Goal: Information Seeking & Learning: Check status

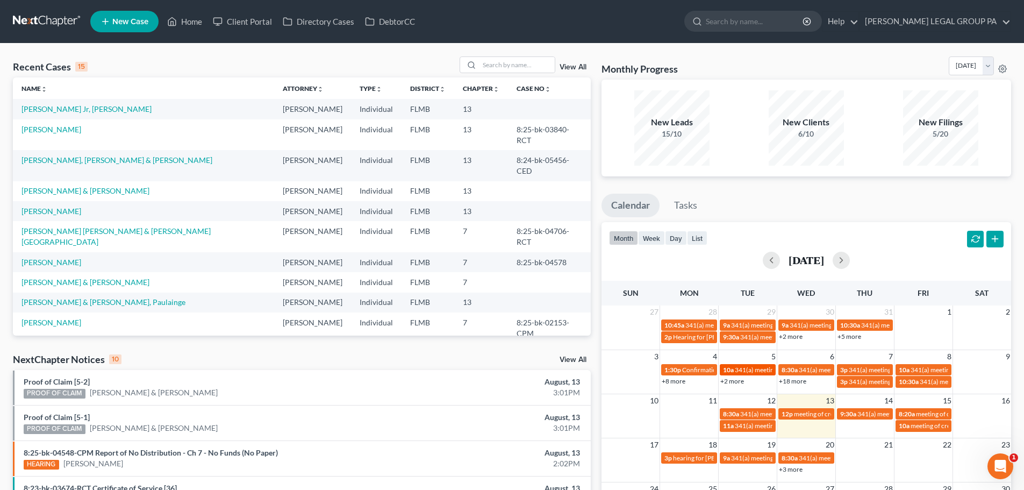
scroll to position [54, 0]
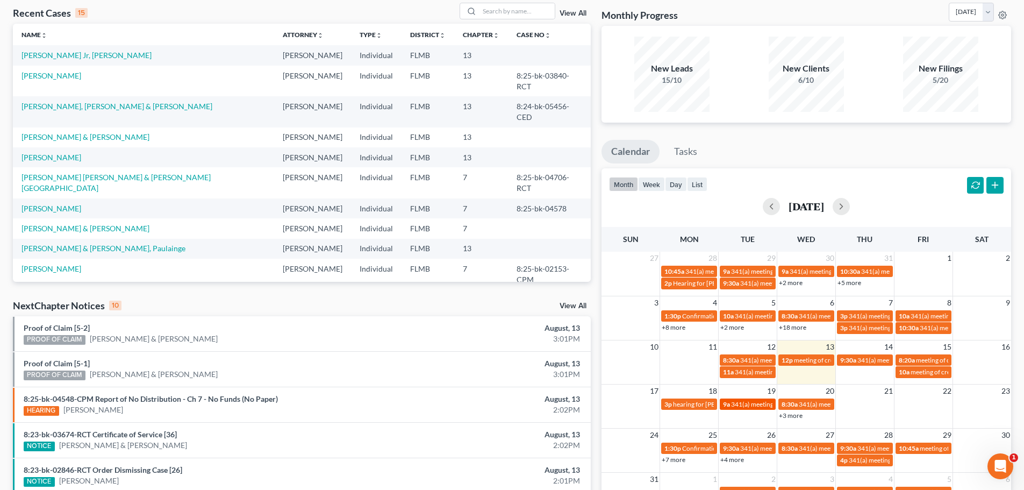
click at [739, 405] on span "341(a) meeting for [PERSON_NAME]" at bounding box center [783, 404] width 104 height 8
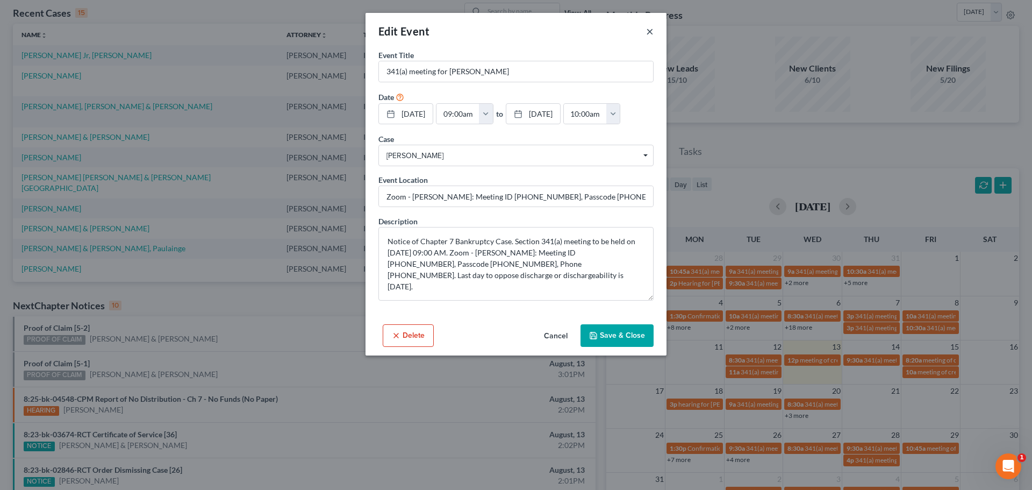
click at [647, 28] on button "×" at bounding box center [650, 31] width 8 height 13
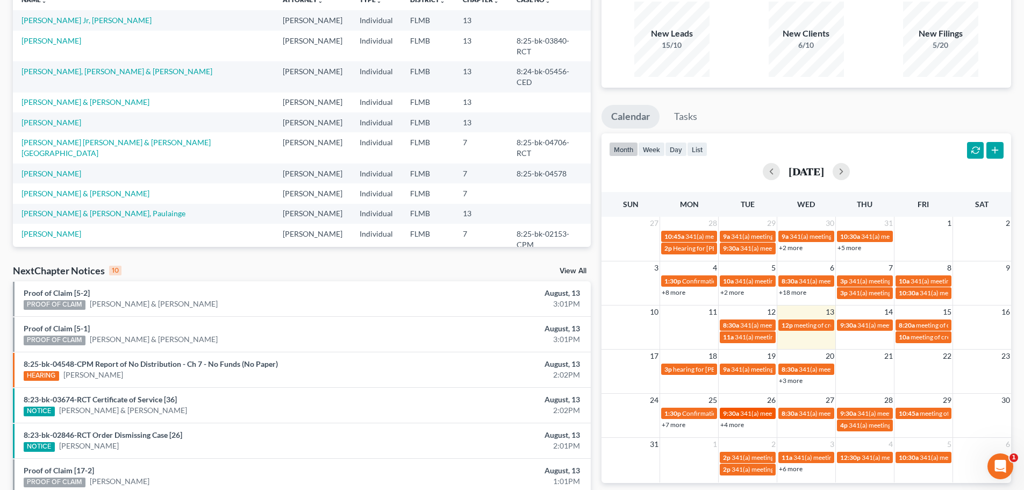
scroll to position [108, 0]
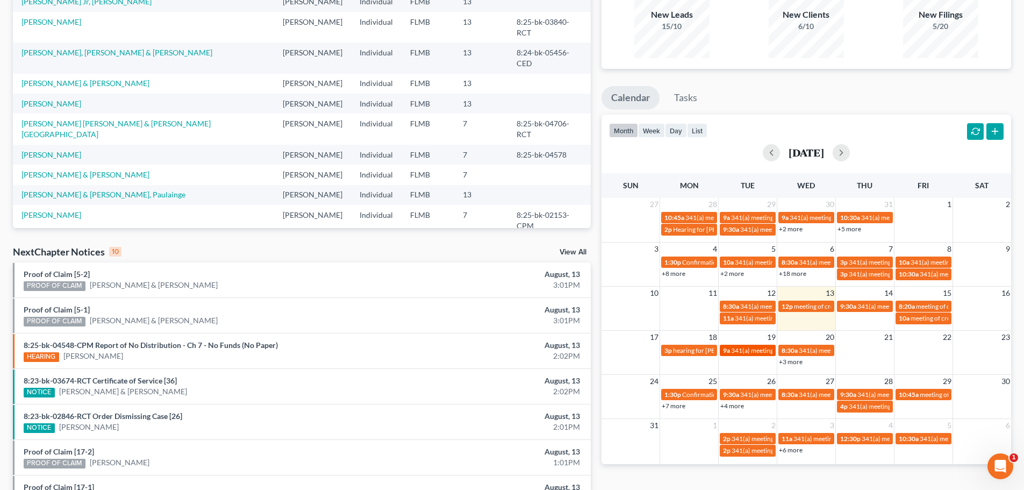
click at [742, 346] on span "341(a) meeting for [PERSON_NAME]" at bounding box center [783, 350] width 104 height 8
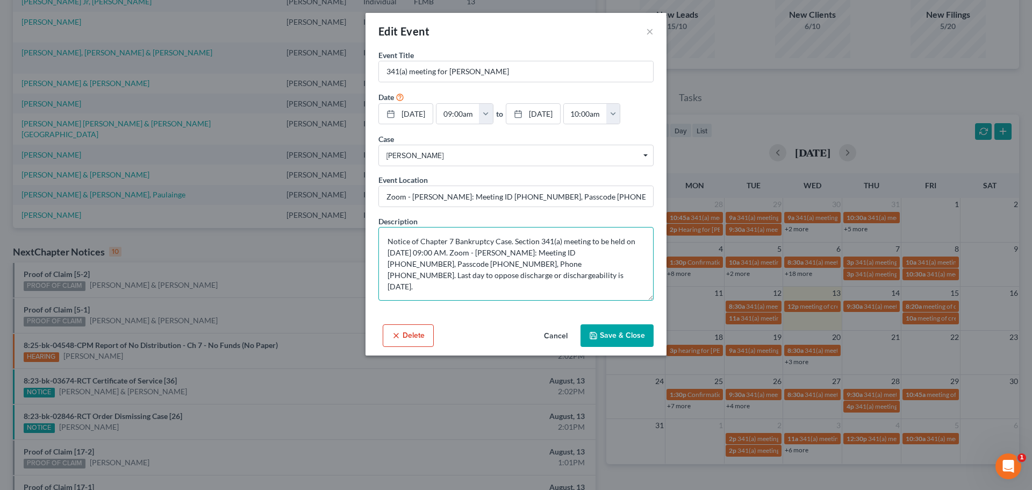
click at [523, 282] on textarea "Notice of Chapter 7 Bankruptcy Case. Section 341(a) meeting to be held on [DATE…" at bounding box center [515, 264] width 275 height 74
click at [517, 182] on div "Event Location Zoom - [PERSON_NAME]: Meeting ID [PHONE_NUMBER], Passcode [PHONE…" at bounding box center [515, 190] width 275 height 33
click at [516, 176] on div "Event Location Zoom - [PERSON_NAME]: Meeting ID [PHONE_NUMBER], Passcode [PHONE…" at bounding box center [515, 190] width 275 height 33
click at [648, 27] on button "×" at bounding box center [650, 31] width 8 height 13
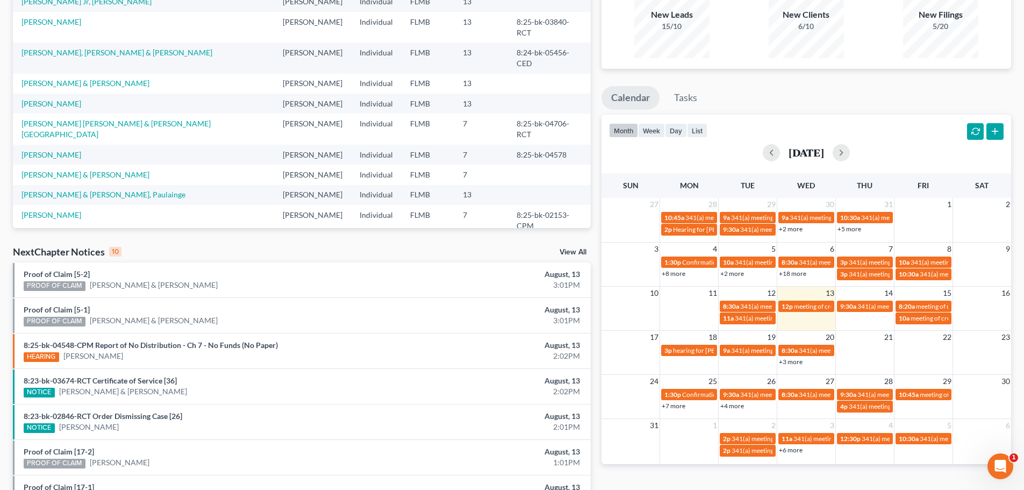
scroll to position [161, 0]
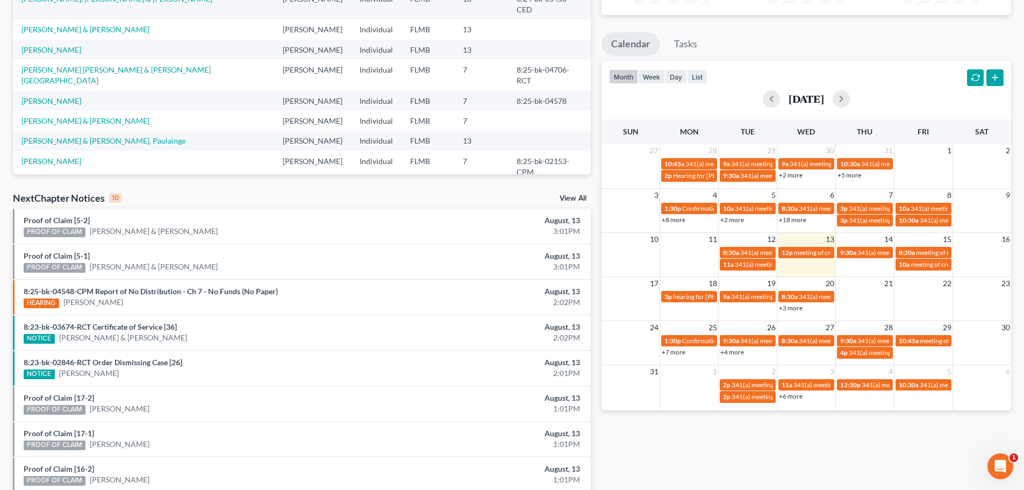
click at [788, 308] on link "+3 more" at bounding box center [791, 308] width 24 height 8
click at [839, 393] on div "[PERSON_NAME] Wed Thu Fri Sat 27 28 29 30 31 1 2 10:45a 341(a) meeting for [PER…" at bounding box center [807, 264] width 410 height 290
click at [790, 306] on link "+3 more" at bounding box center [791, 308] width 24 height 8
click at [777, 449] on div "Monthly Progress Bankruptcy Bankruptcy [DATE] [DATE] [DATE] [DATE] [DATE] [DATE…" at bounding box center [806, 237] width 420 height 685
click at [760, 302] on link "9a 341(a) meeting for [PERSON_NAME]" at bounding box center [748, 296] width 56 height 11
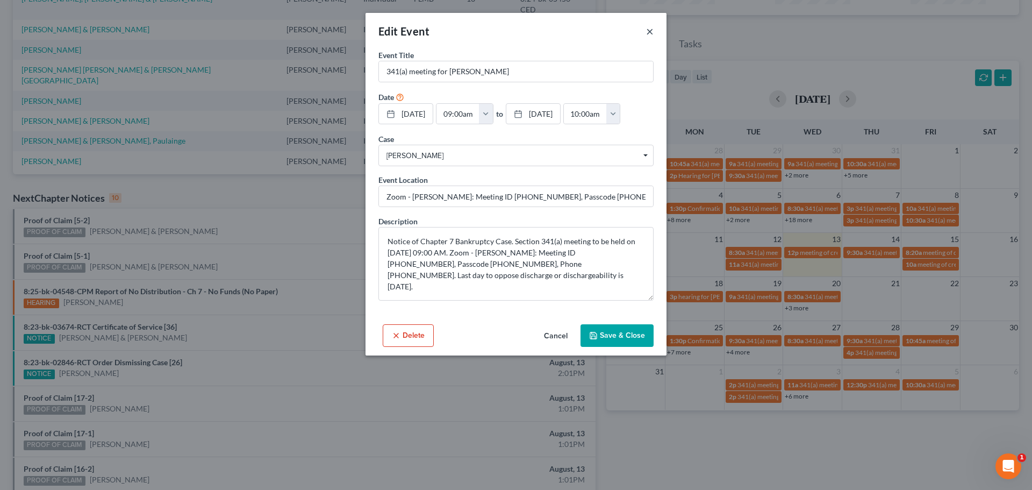
drag, startPoint x: 648, startPoint y: 31, endPoint x: 624, endPoint y: 20, distance: 26.7
click at [648, 31] on button "×" at bounding box center [650, 31] width 8 height 13
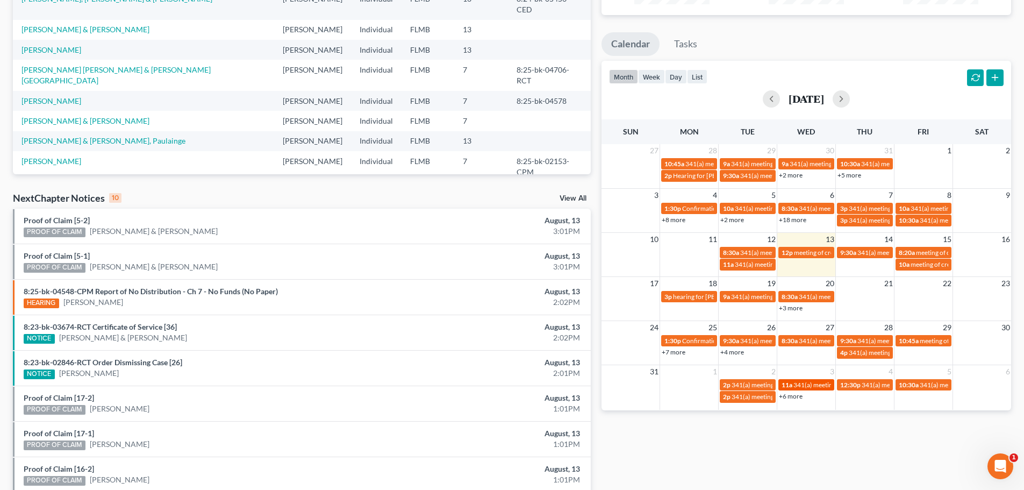
scroll to position [215, 0]
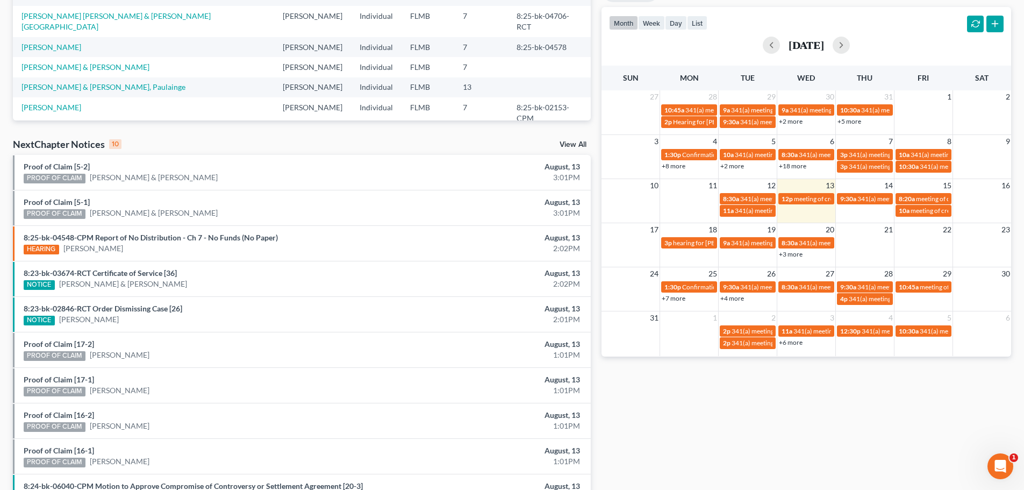
click at [783, 255] on link "+3 more" at bounding box center [791, 254] width 24 height 8
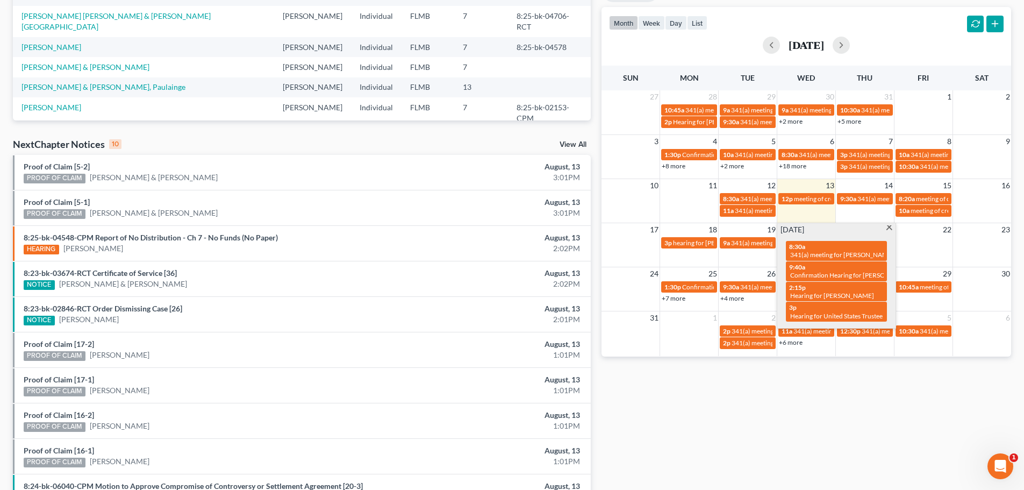
click at [888, 225] on span at bounding box center [889, 228] width 8 height 7
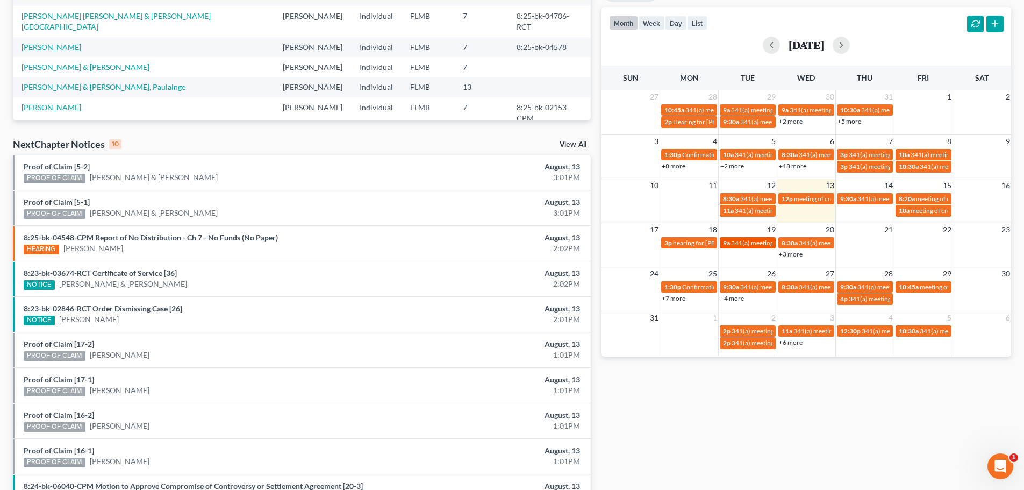
click at [746, 247] on link "9a 341(a) meeting for [PERSON_NAME]" at bounding box center [748, 242] width 56 height 11
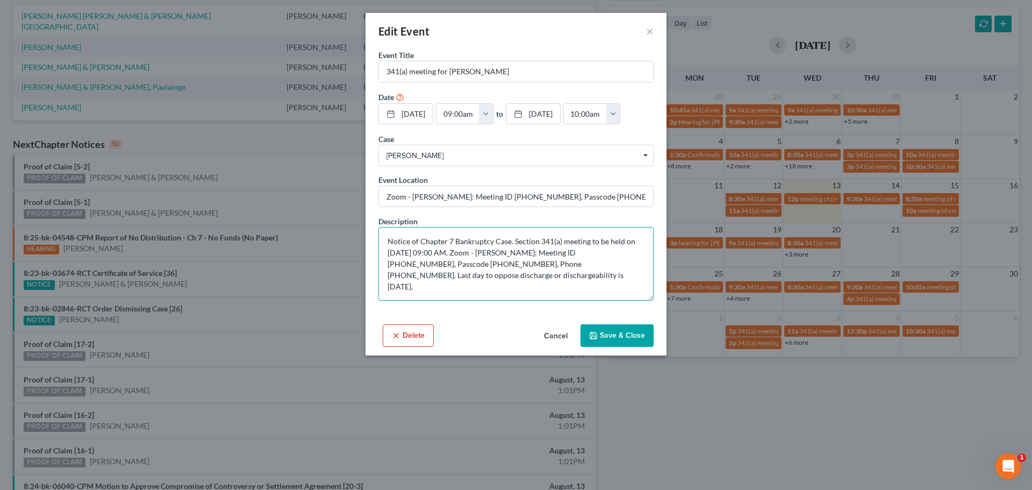
click at [528, 272] on textarea "Notice of Chapter 7 Bankruptcy Case. Section 341(a) meeting to be held on [DATE…" at bounding box center [515, 264] width 275 height 74
click at [525, 281] on textarea "Notice of Chapter 7 Bankruptcy Case. Section 341(a) meeting to be held on [DATE…" at bounding box center [515, 264] width 275 height 74
click at [641, 28] on div "Edit Event ×" at bounding box center [516, 31] width 301 height 37
click at [648, 32] on button "×" at bounding box center [650, 31] width 8 height 13
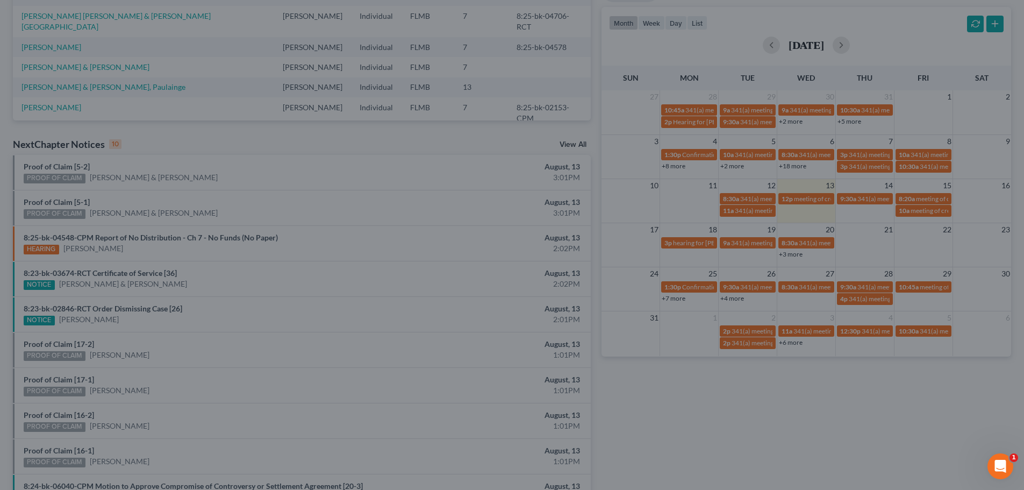
click at [648, 32] on div at bounding box center [512, 245] width 1024 height 490
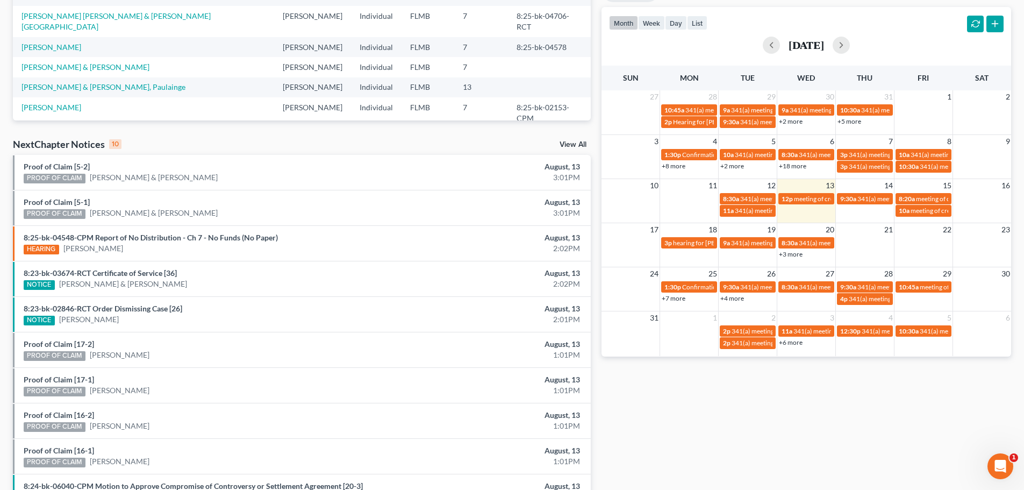
scroll to position [269, 0]
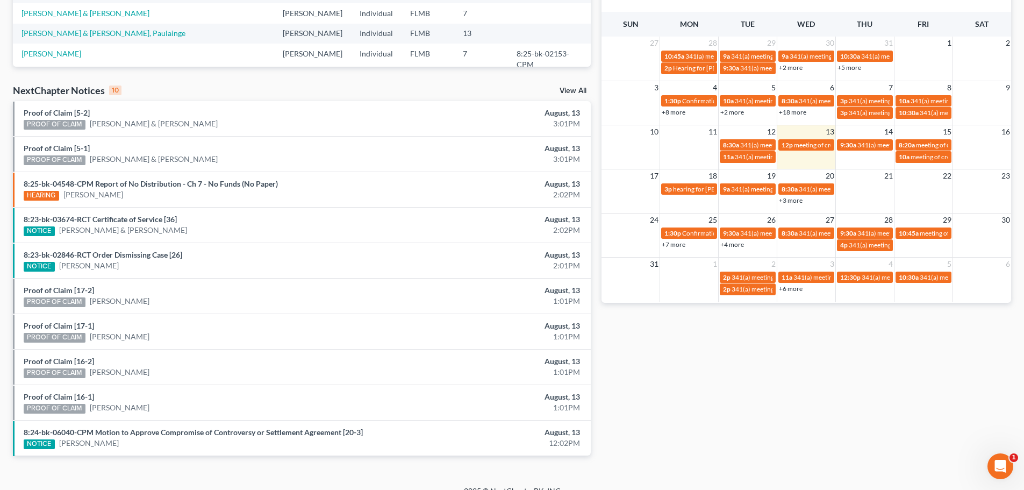
click at [795, 203] on link "+3 more" at bounding box center [791, 200] width 24 height 8
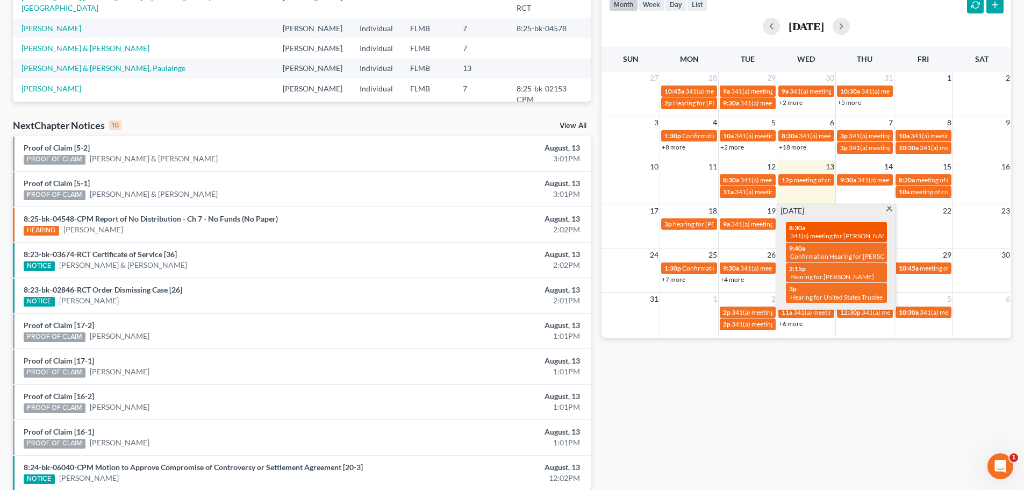
scroll to position [215, 0]
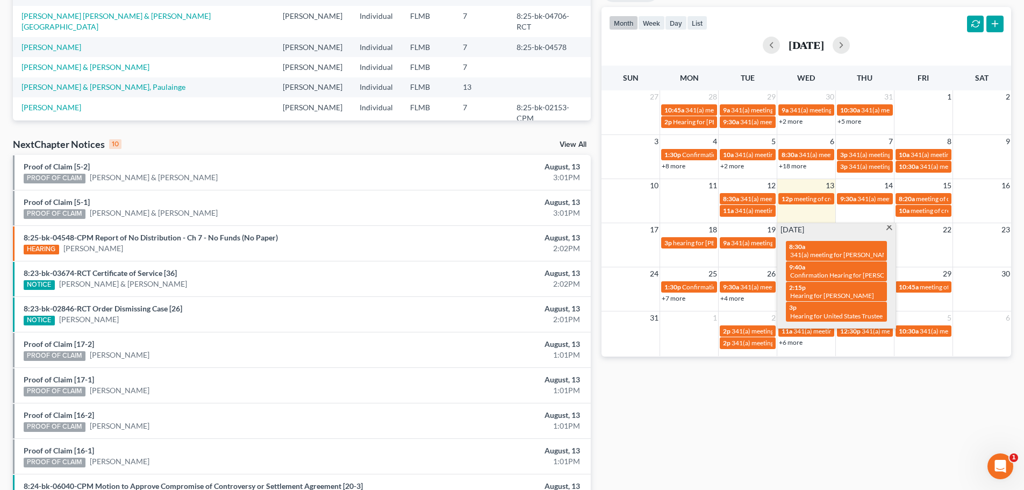
click at [887, 223] on div "[DATE] 8:30a 341(a) meeting for [PERSON_NAME] & [PERSON_NAME] 9:40a Confirmatio…" at bounding box center [836, 275] width 118 height 105
click at [889, 227] on span at bounding box center [889, 228] width 8 height 7
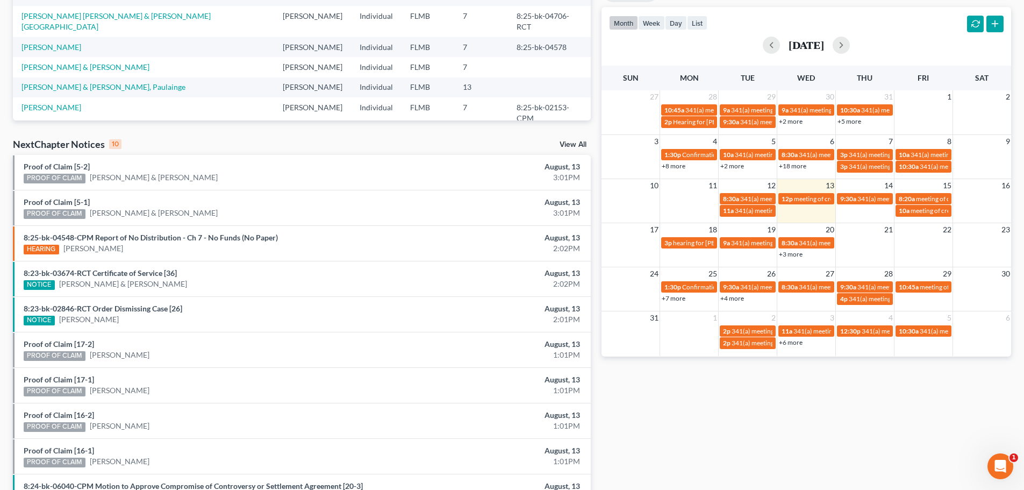
click at [790, 255] on link "+3 more" at bounding box center [791, 254] width 24 height 8
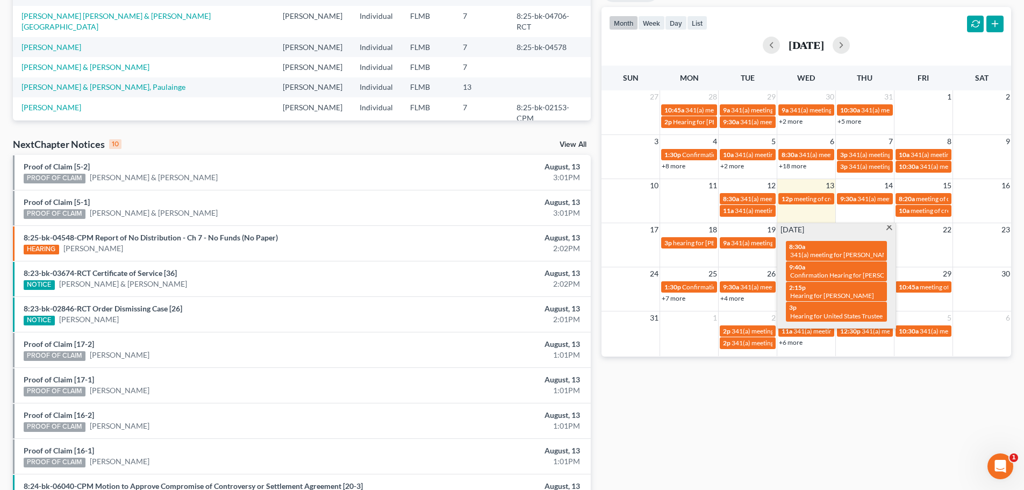
click at [832, 383] on div "Monthly Progress Bankruptcy Bankruptcy [DATE] [DATE] [DATE] [DATE] [DATE] [DATE…" at bounding box center [806, 183] width 420 height 685
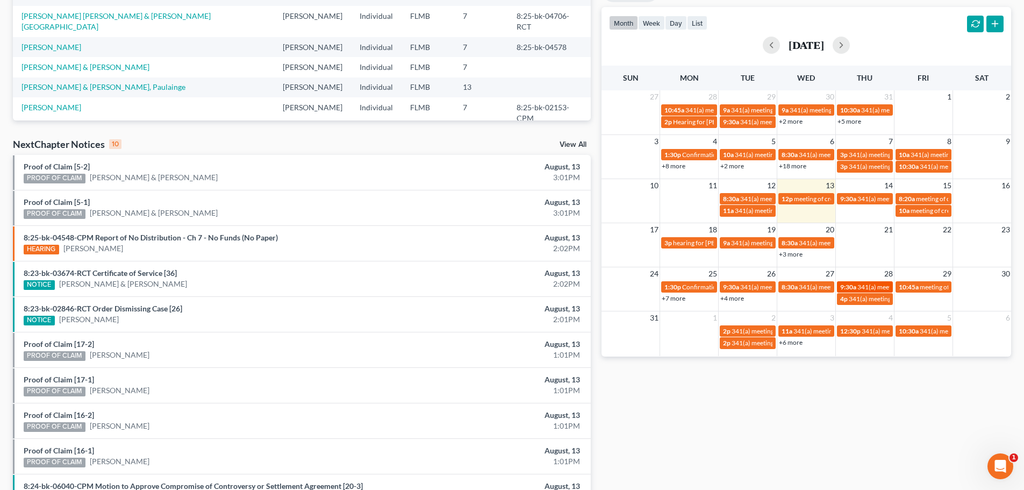
click at [884, 285] on span "341(a) meeting for [PERSON_NAME]" at bounding box center [910, 287] width 104 height 8
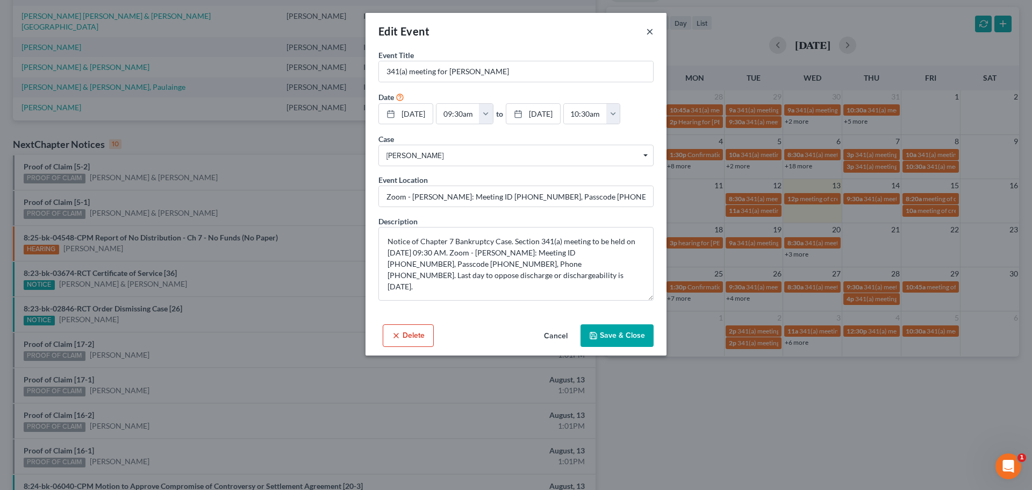
click at [651, 30] on button "×" at bounding box center [650, 31] width 8 height 13
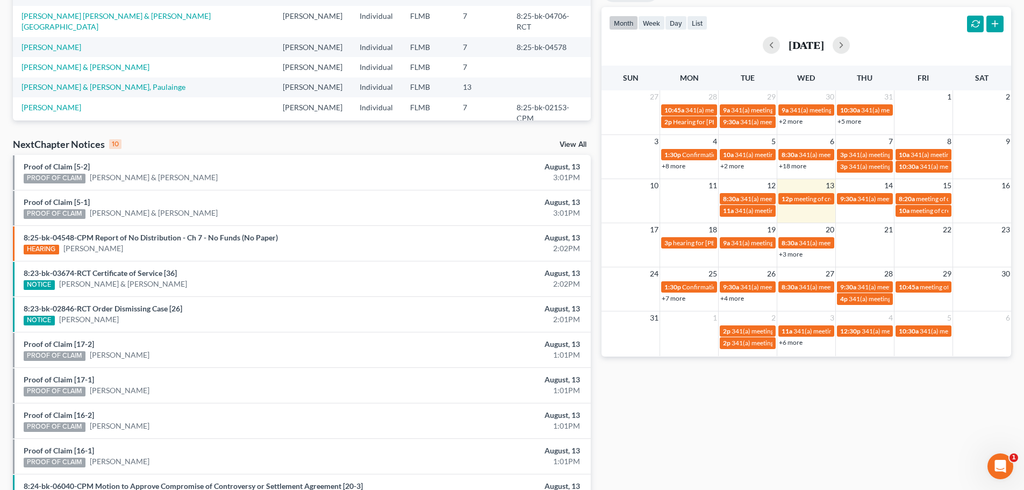
click at [787, 257] on link "+3 more" at bounding box center [791, 254] width 24 height 8
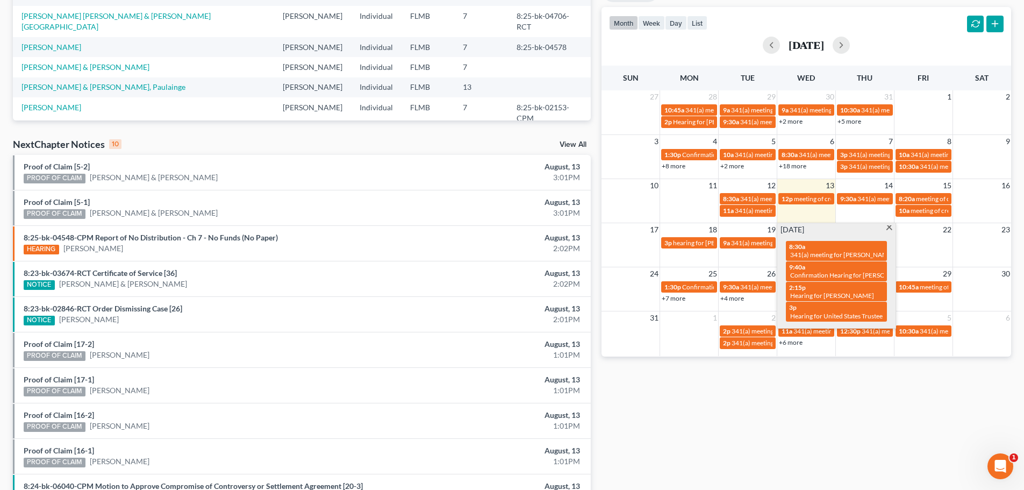
click at [832, 394] on div "Monthly Progress Bankruptcy Bankruptcy [DATE] [DATE] [DATE] [DATE] [DATE] [DATE…" at bounding box center [806, 183] width 420 height 685
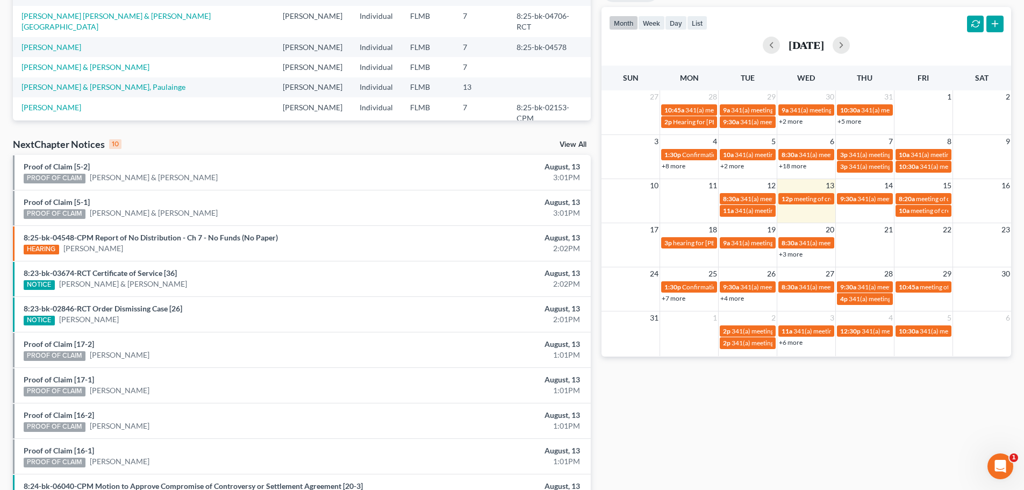
click at [798, 255] on link "+3 more" at bounding box center [791, 254] width 24 height 8
drag, startPoint x: 822, startPoint y: 380, endPoint x: 837, endPoint y: 304, distance: 77.9
click at [822, 380] on div "Monthly Progress Bankruptcy Bankruptcy [DATE] [DATE] [DATE] [DATE] [DATE] [DATE…" at bounding box center [806, 183] width 420 height 685
